Goal: Task Accomplishment & Management: Manage account settings

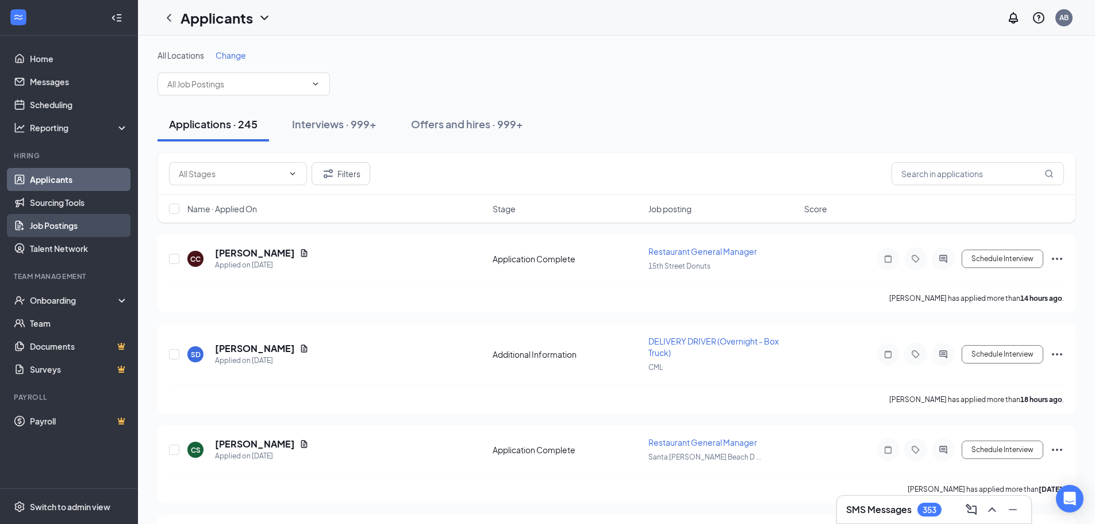
click at [66, 222] on link "Job Postings" at bounding box center [79, 225] width 98 height 23
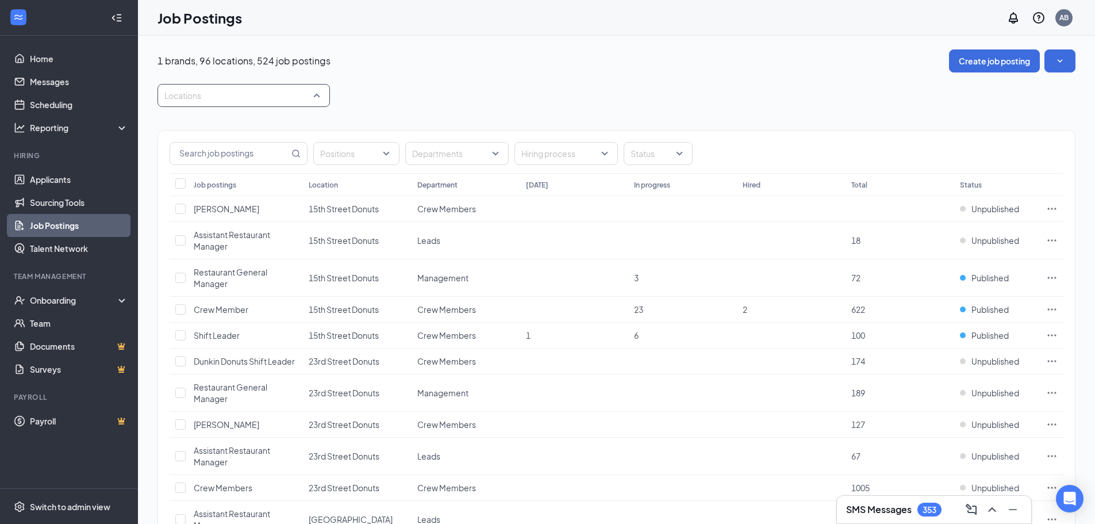
click at [267, 87] on div at bounding box center [237, 95] width 155 height 18
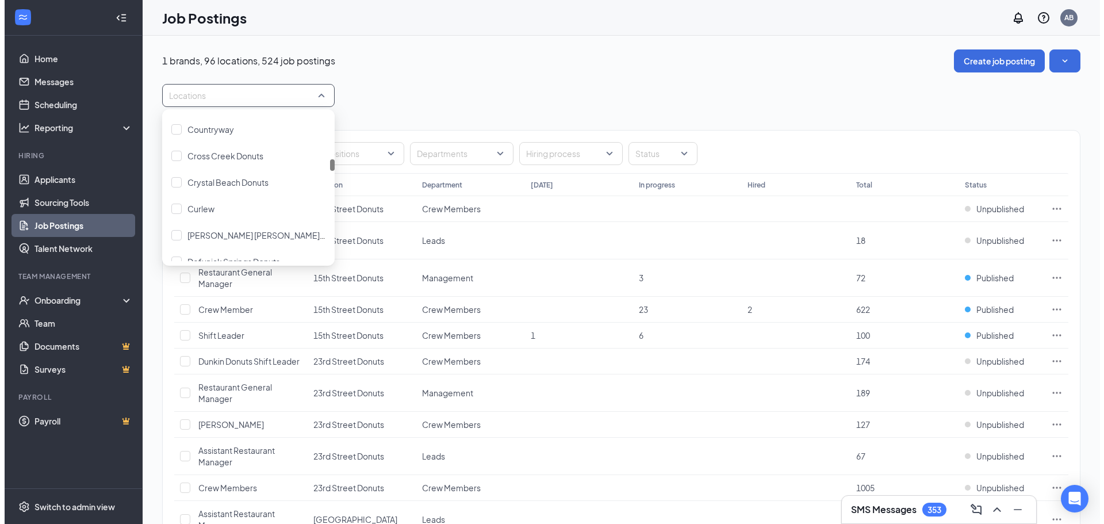
scroll to position [690, 0]
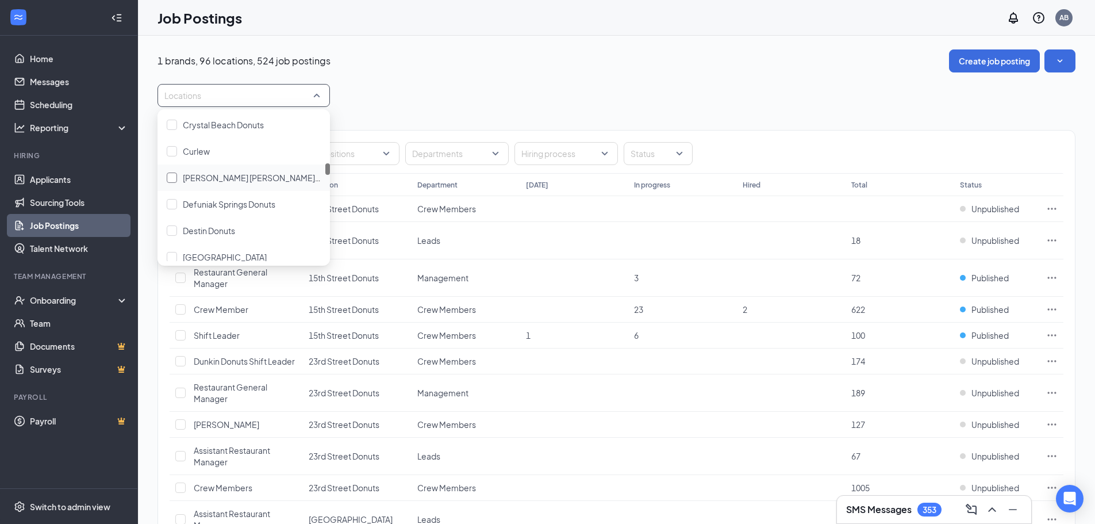
click at [214, 181] on span "[PERSON_NAME] [PERSON_NAME] Donuts" at bounding box center [263, 177] width 160 height 10
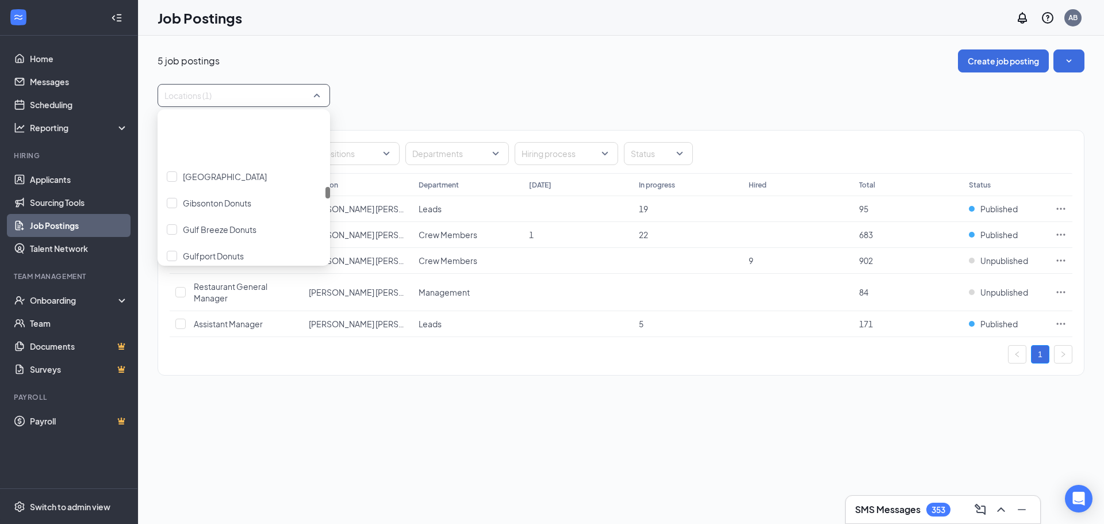
scroll to position [1092, 0]
click at [370, 98] on div "Locations (1)" at bounding box center [621, 95] width 927 height 23
click at [178, 295] on input "checkbox" at bounding box center [180, 292] width 10 height 10
checkbox input "true"
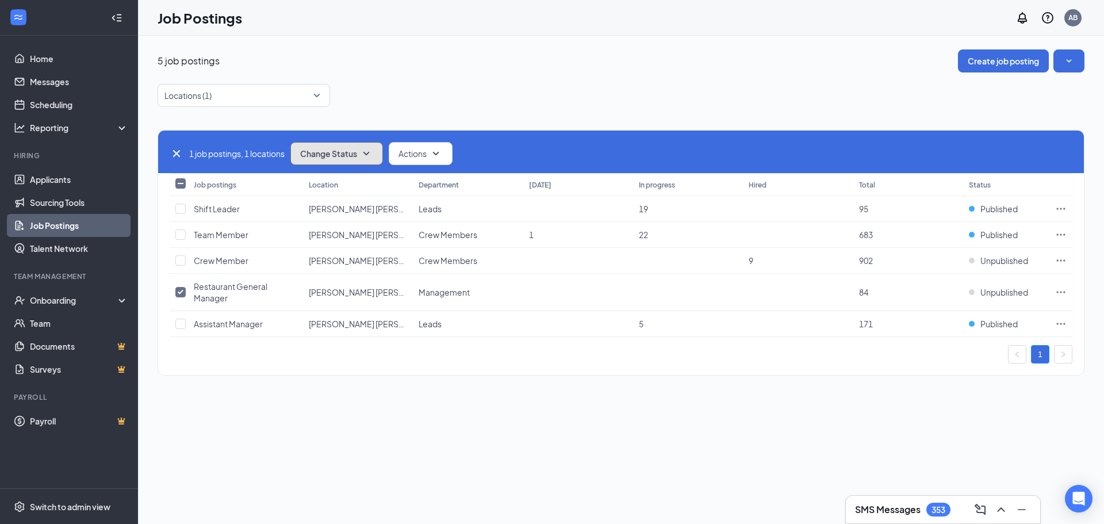
click at [336, 144] on button "Change Status" at bounding box center [336, 153] width 93 height 23
click at [343, 190] on div "Publish" at bounding box center [362, 184] width 138 height 25
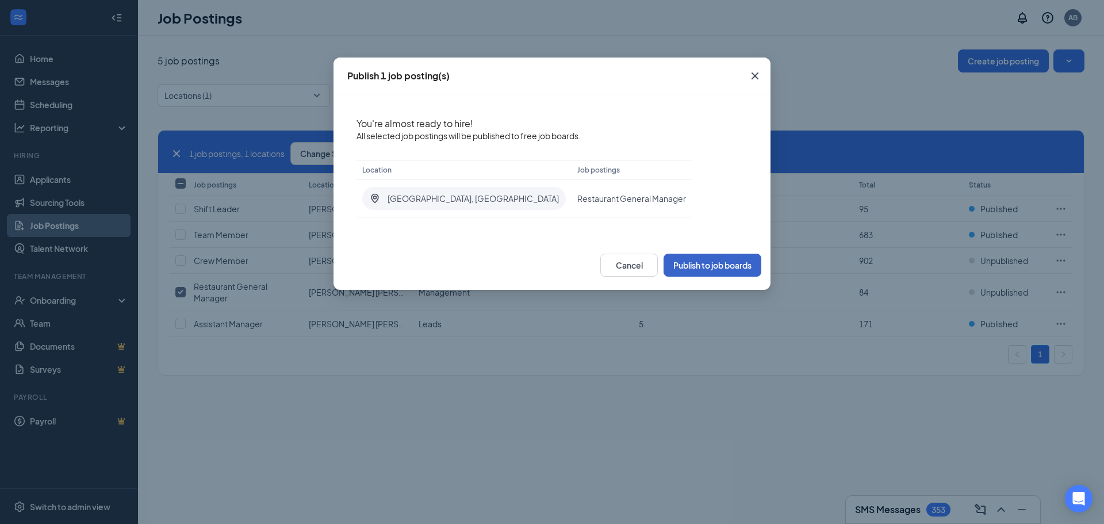
click at [697, 263] on button "Publish to job boards" at bounding box center [712, 265] width 98 height 23
